Goal: Check status: Check status

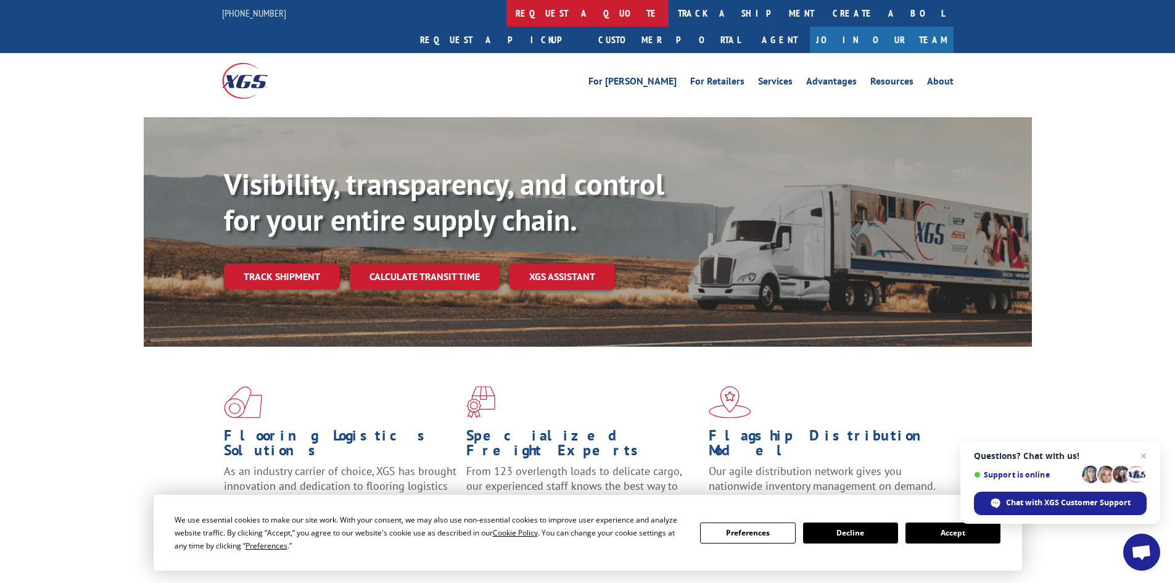
click at [506, 9] on link "request a quote" at bounding box center [587, 13] width 162 height 27
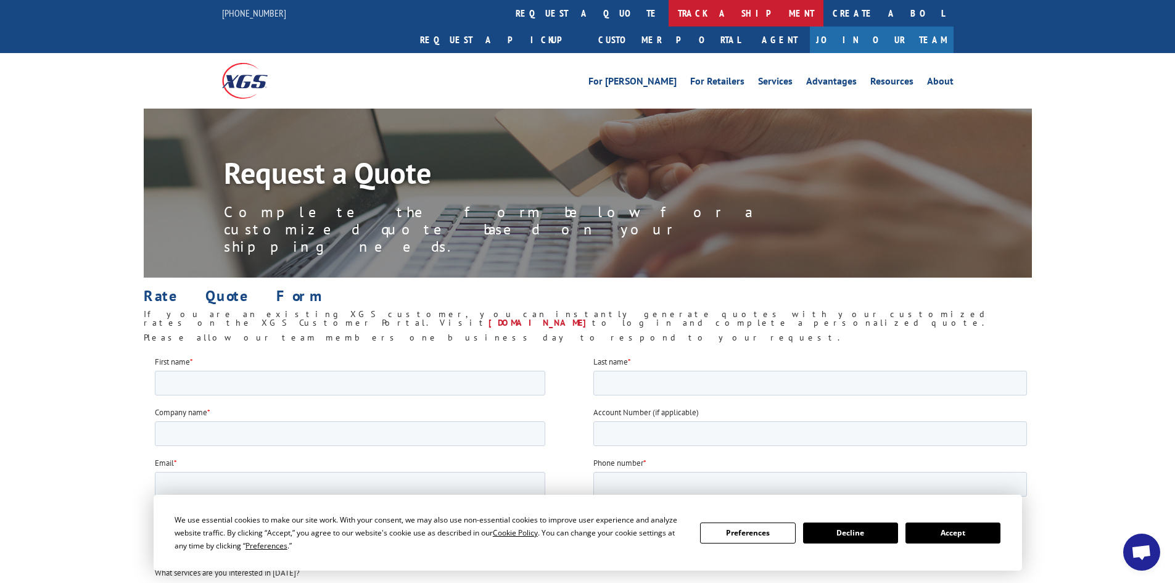
click at [668, 17] on link "track a shipment" at bounding box center [745, 13] width 155 height 27
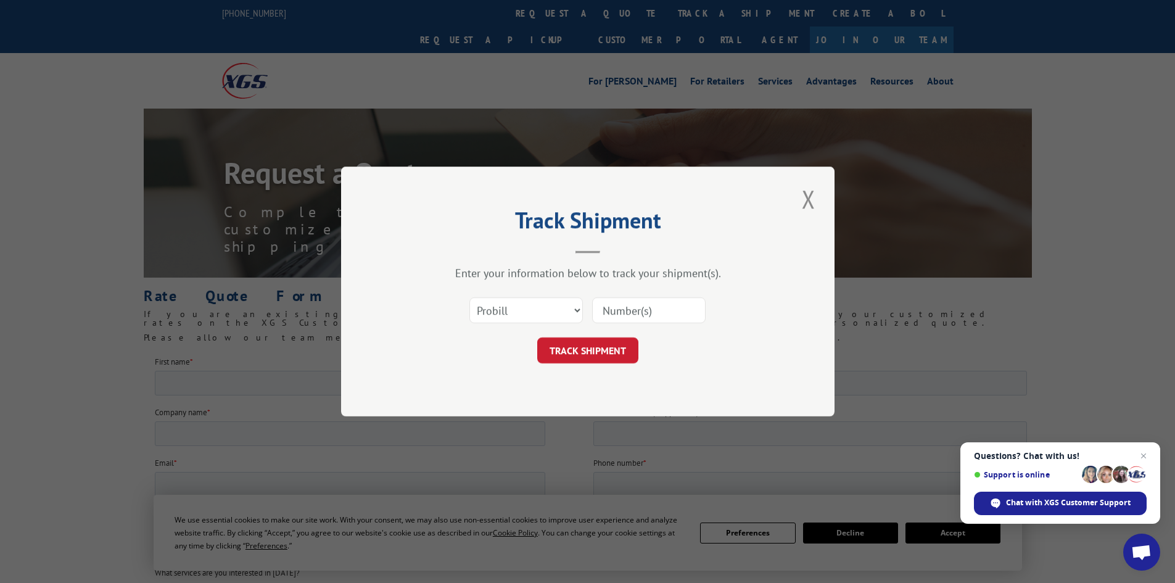
click at [626, 309] on input at bounding box center [648, 310] width 113 height 26
paste input "17519270"
type input "17519270"
click at [608, 355] on button "TRACK SHIPMENT" at bounding box center [587, 350] width 101 height 26
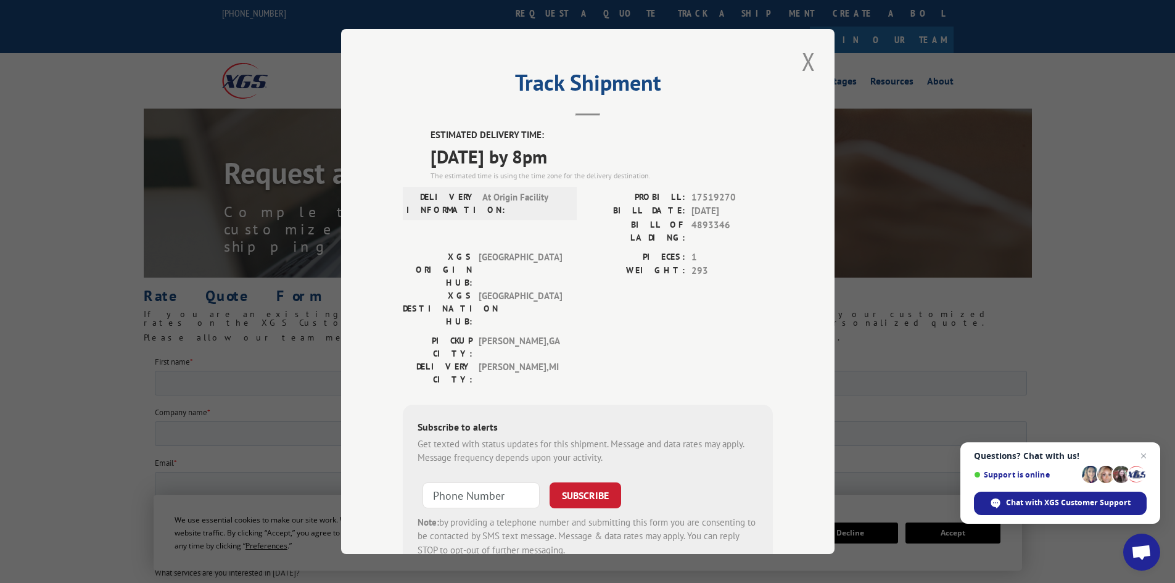
click at [248, 47] on div "Track Shipment ESTIMATED DELIVERY TIME: 08/13/2025 by 8pm The estimated time is…" at bounding box center [587, 291] width 1175 height 583
drag, startPoint x: 795, startPoint y: 65, endPoint x: 721, endPoint y: 53, distance: 74.4
click at [792, 65] on div "Track Shipment ESTIMATED DELIVERY TIME: 08/13/2025 by 8pm The estimated time is…" at bounding box center [587, 291] width 493 height 525
click at [798, 69] on button "Close modal" at bounding box center [808, 61] width 21 height 34
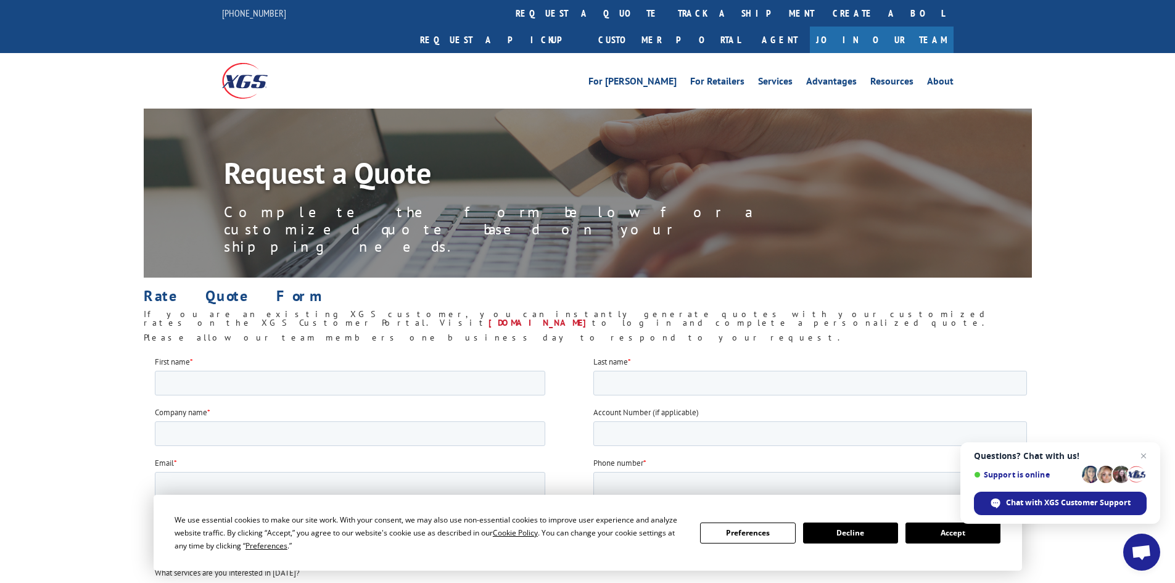
click at [226, 63] on img at bounding box center [245, 80] width 46 height 35
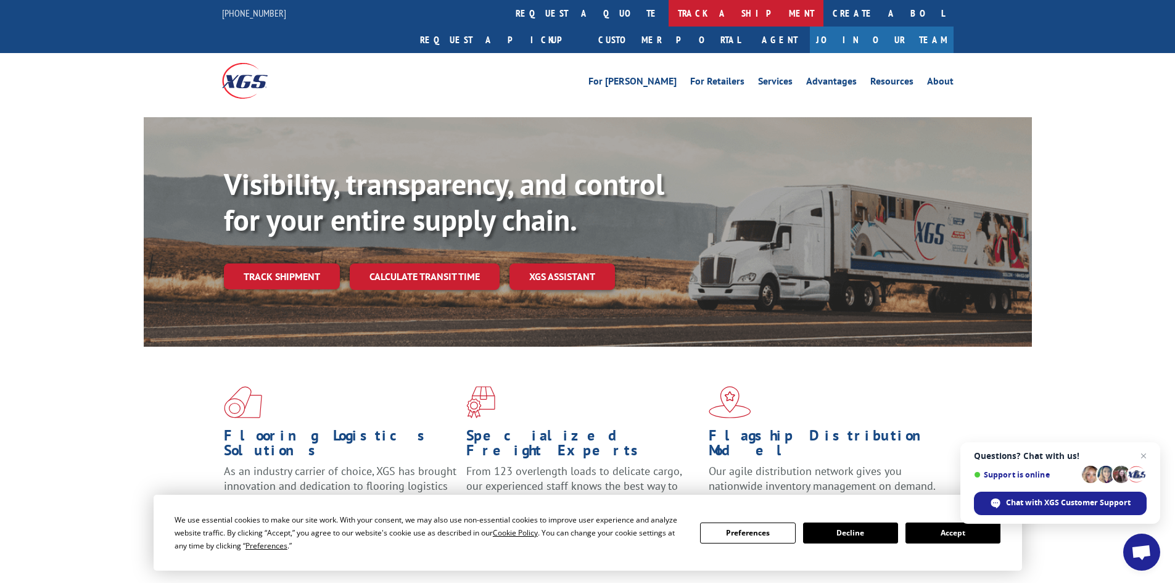
click at [668, 8] on link "track a shipment" at bounding box center [745, 13] width 155 height 27
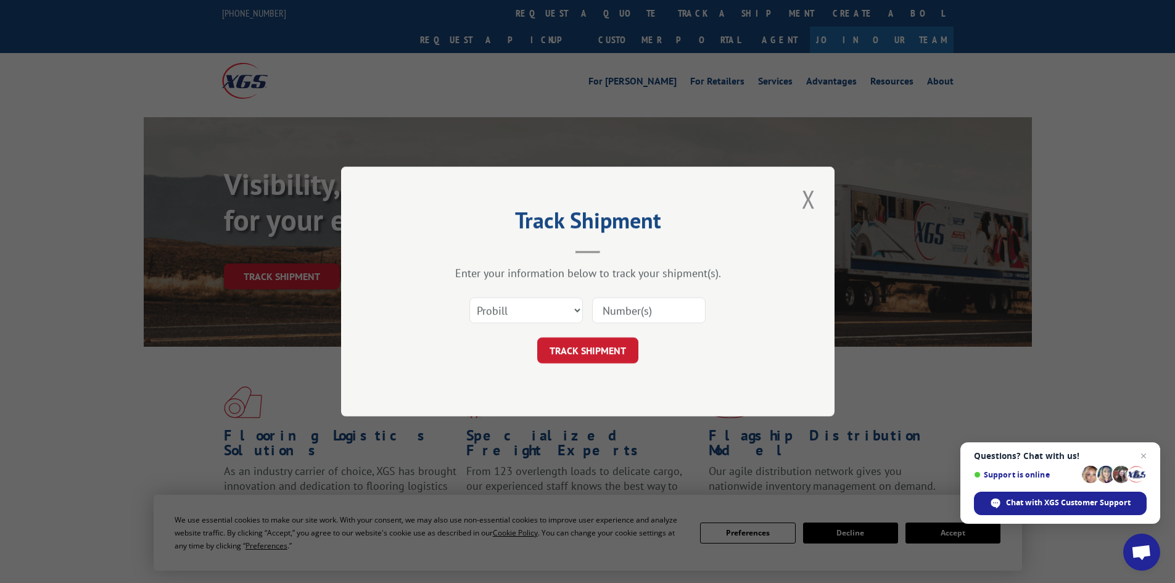
click at [611, 307] on input at bounding box center [648, 310] width 113 height 26
paste input "17460501"
type input "17460501"
click at [608, 356] on button "TRACK SHIPMENT" at bounding box center [587, 350] width 101 height 26
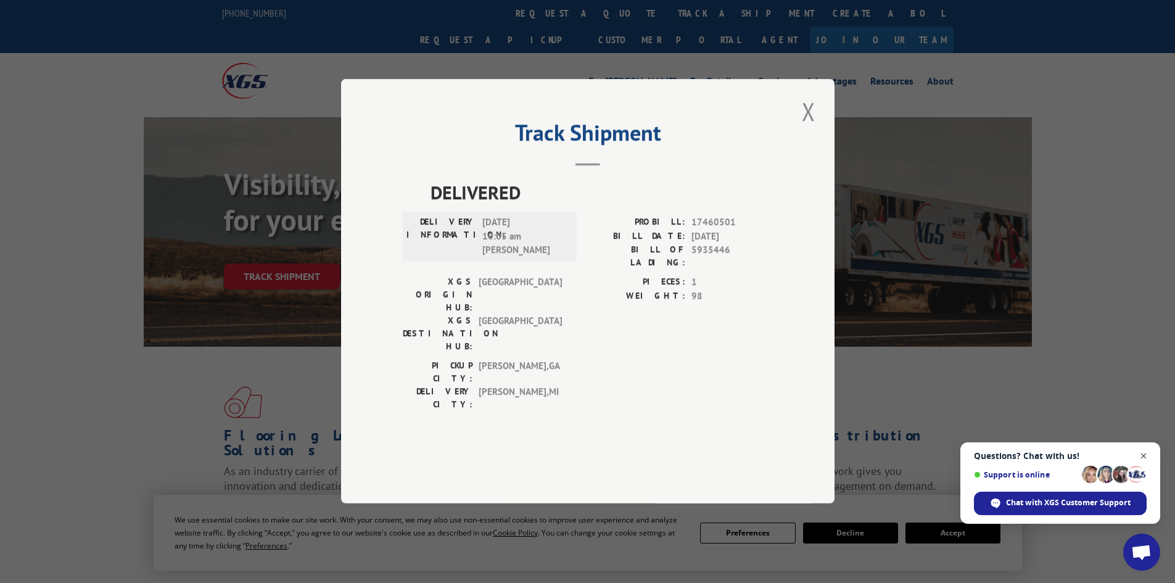
click at [1144, 459] on span "Open chat" at bounding box center [1143, 455] width 15 height 15
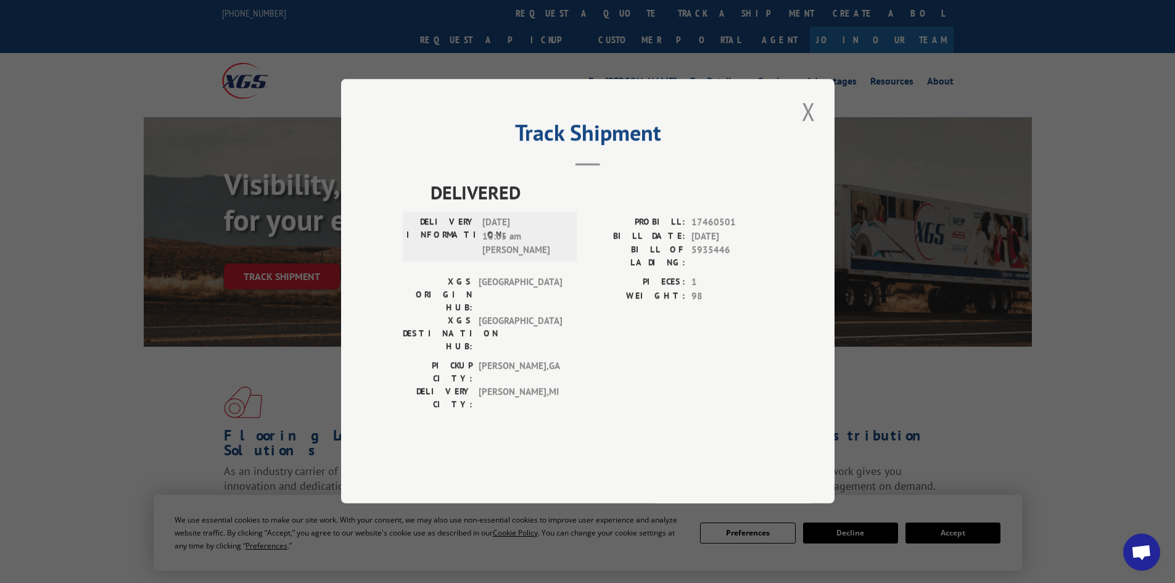
click at [1149, 111] on div "Track Shipment DELIVERED DELIVERY INFORMATION: [DATE] 10:05 am [PERSON_NAME]: 1…" at bounding box center [587, 291] width 1175 height 583
drag, startPoint x: 734, startPoint y: 283, endPoint x: 617, endPoint y: 285, distance: 116.6
click at [617, 269] on div "BILL OF LADING: 5935446" at bounding box center [680, 257] width 185 height 26
copy div "BILL OF LADING: 5935446"
